Goal: Task Accomplishment & Management: Use online tool/utility

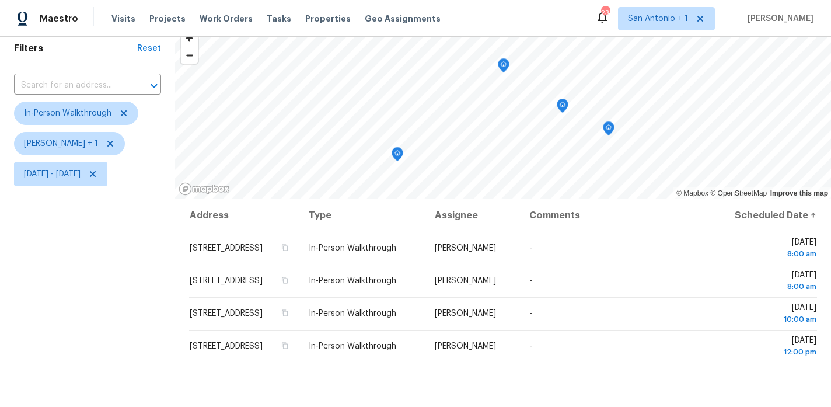
scroll to position [46, 0]
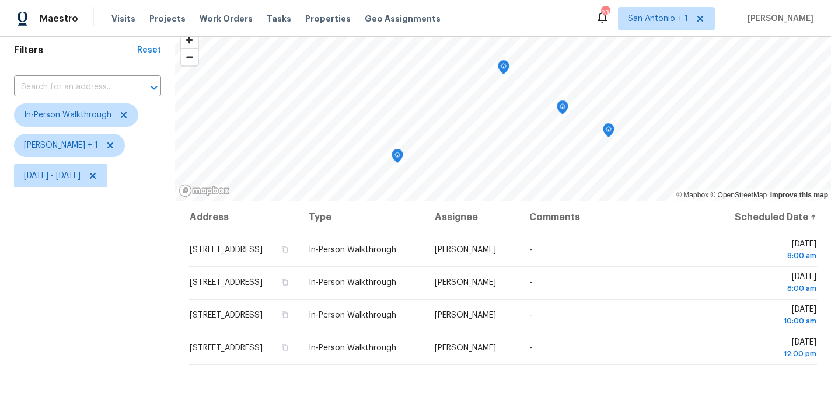
click at [506, 67] on icon "Map marker" at bounding box center [504, 67] width 11 height 13
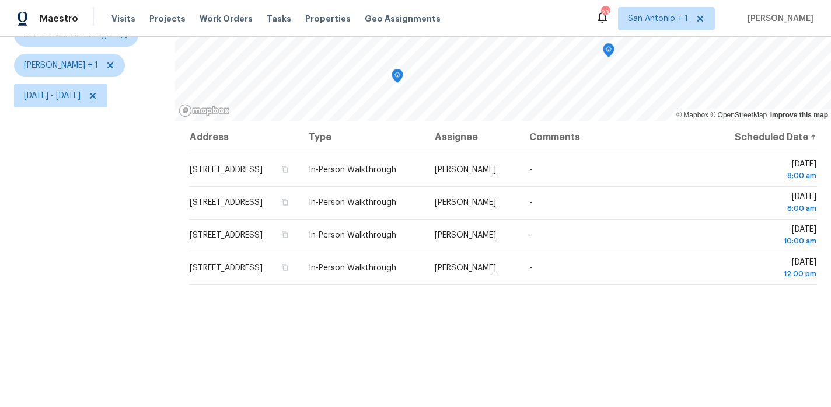
scroll to position [74, 0]
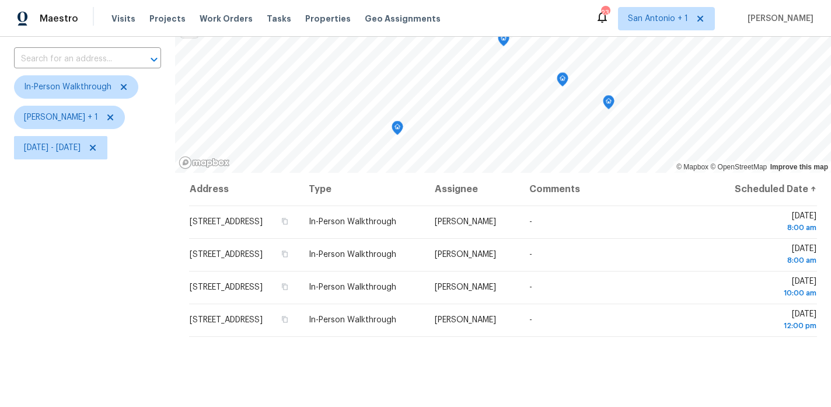
click at [502, 41] on icon "Map marker" at bounding box center [504, 39] width 11 height 13
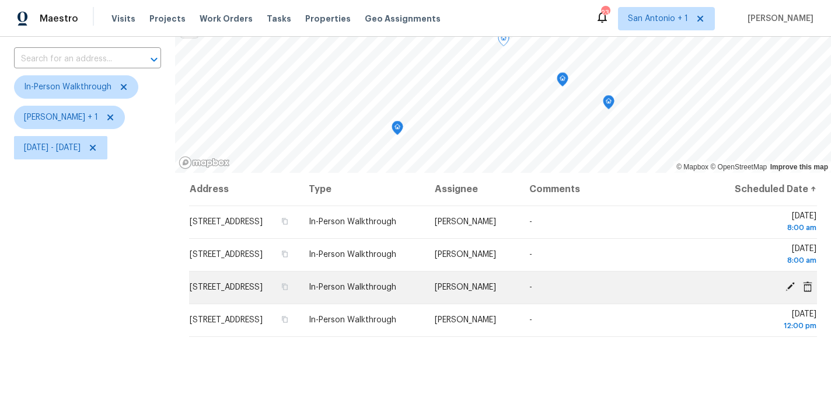
click at [793, 291] on icon at bounding box center [790, 286] width 9 height 9
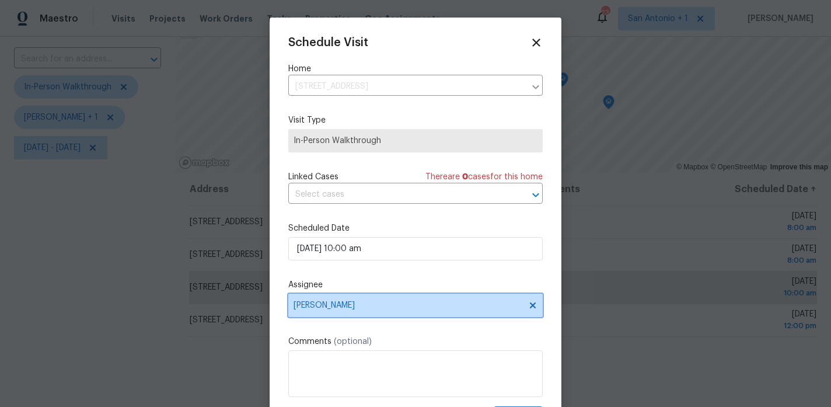
click at [333, 308] on span "[PERSON_NAME]" at bounding box center [408, 305] width 229 height 9
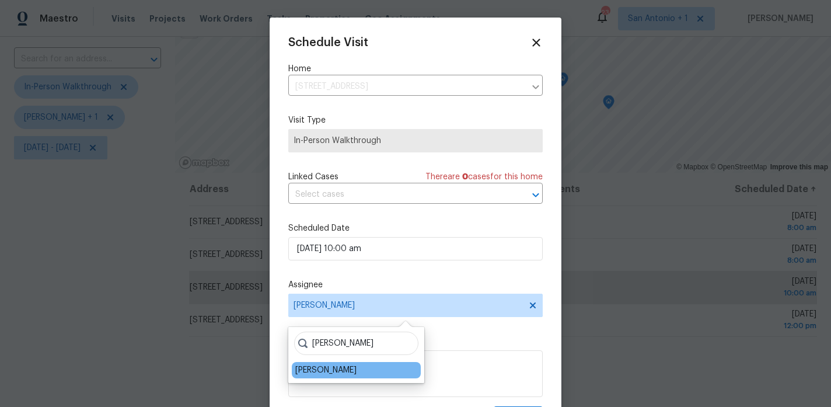
type input "felix"
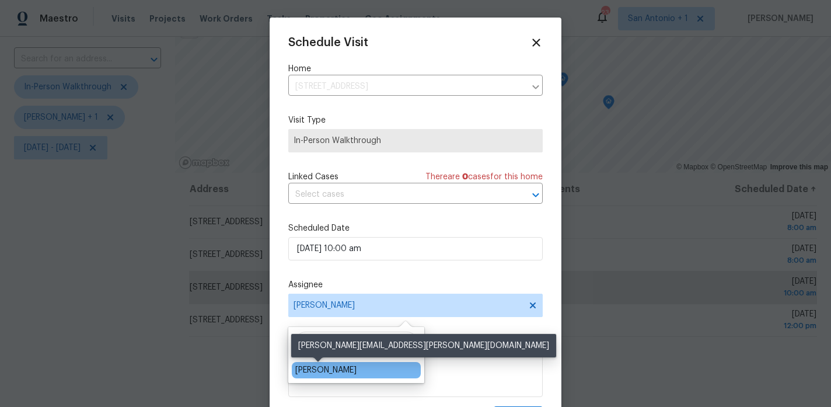
click at [322, 367] on div "Felix Ramos" at bounding box center [325, 370] width 61 height 12
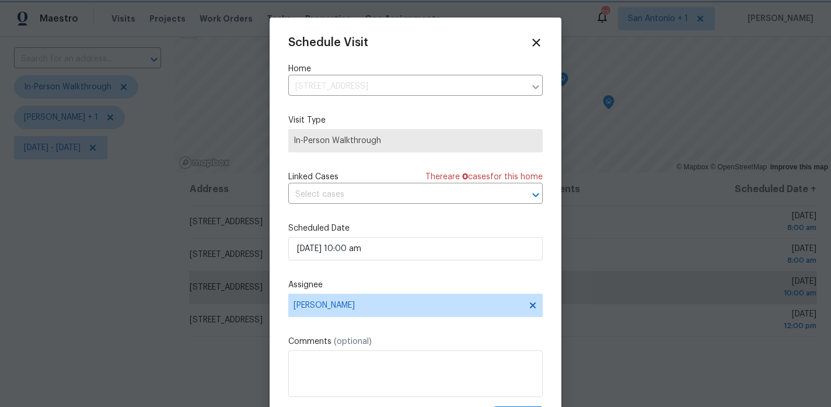
scroll to position [21, 0]
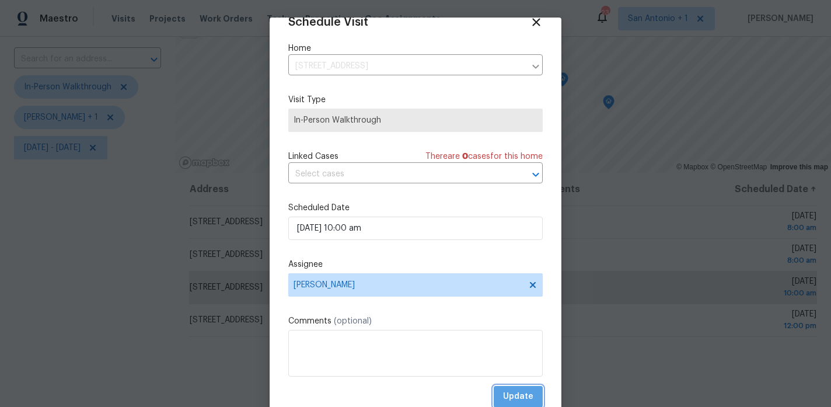
click at [509, 390] on span "Update" at bounding box center [518, 396] width 30 height 15
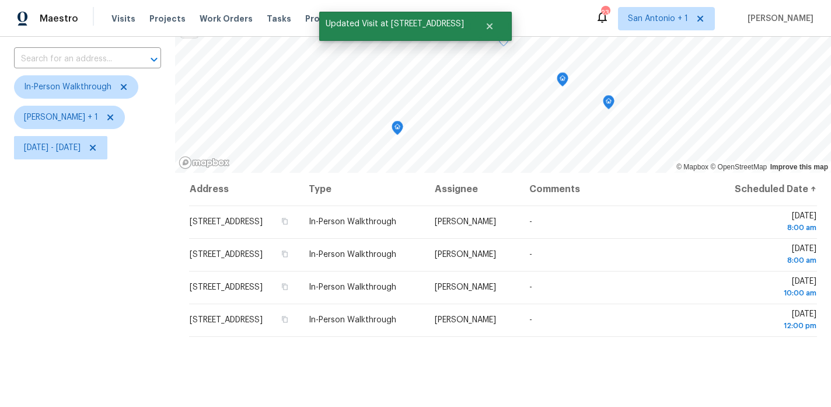
click at [10, 229] on div "Filters Reset ​ In-Person Walkthrough Chris Fuentes + 1 Thu, Oct 09 - Thu, Oct …" at bounding box center [87, 248] width 175 height 501
